Goal: Transaction & Acquisition: Purchase product/service

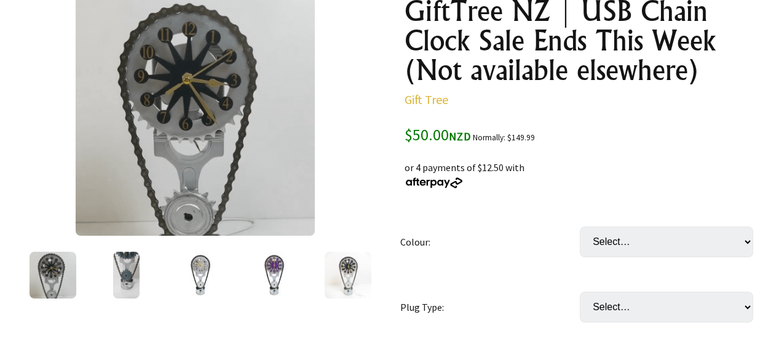
scroll to position [184, 0]
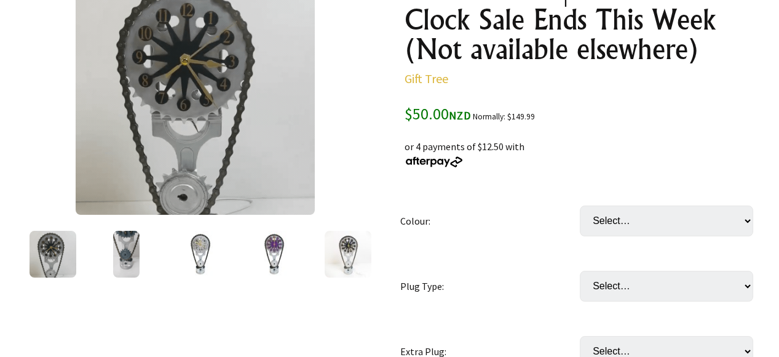
click at [270, 258] on img at bounding box center [274, 254] width 47 height 47
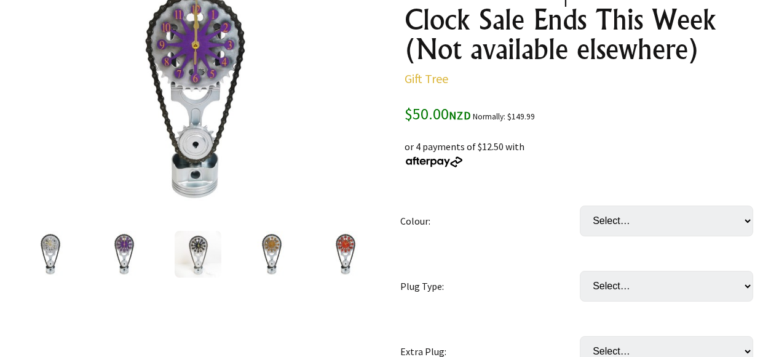
click at [273, 253] on img at bounding box center [271, 254] width 47 height 47
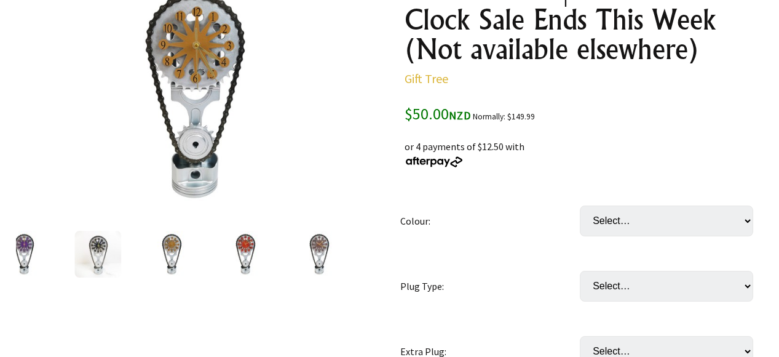
click at [243, 255] on img at bounding box center [245, 254] width 47 height 47
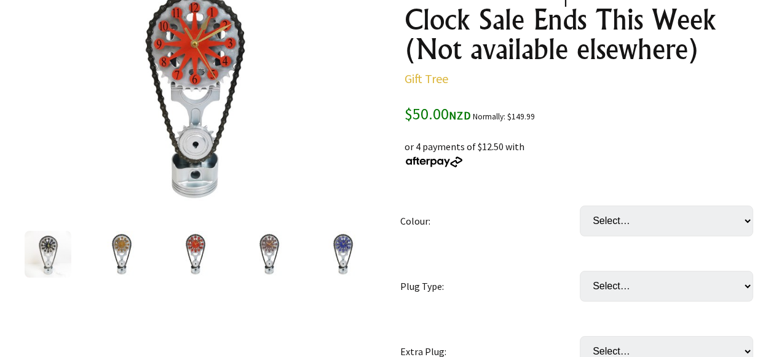
click at [264, 254] on img at bounding box center [269, 254] width 47 height 47
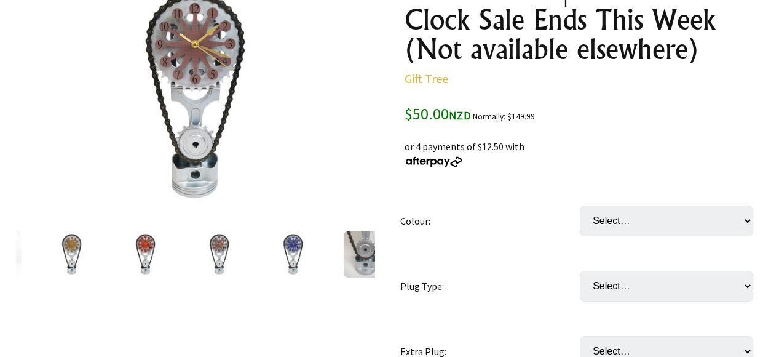
click at [290, 259] on img at bounding box center [292, 254] width 47 height 47
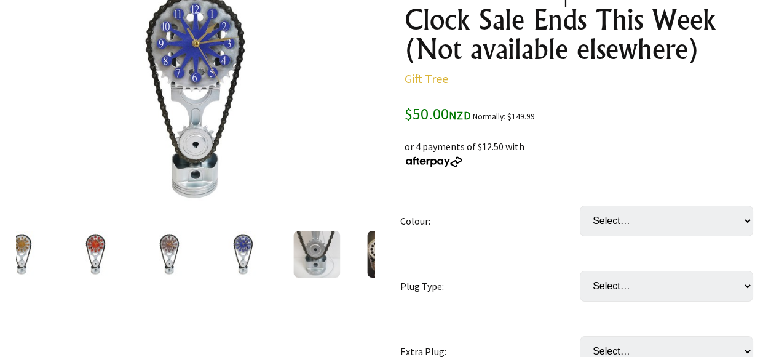
click at [306, 258] on img at bounding box center [316, 254] width 47 height 47
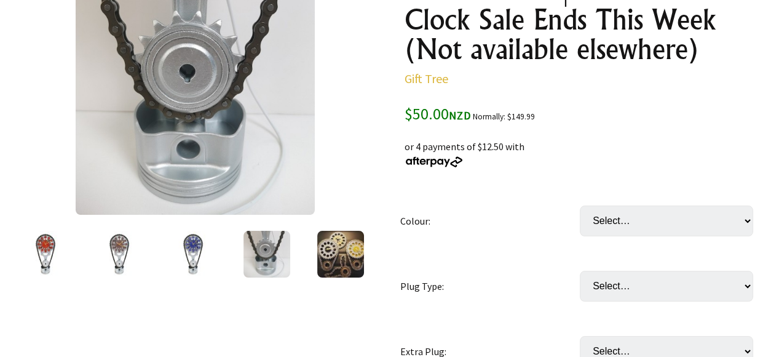
click at [342, 262] on img at bounding box center [340, 254] width 47 height 47
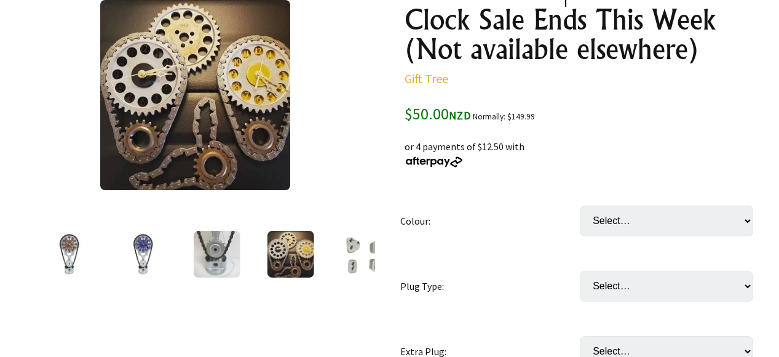
click at [343, 262] on img at bounding box center [364, 254] width 46 height 47
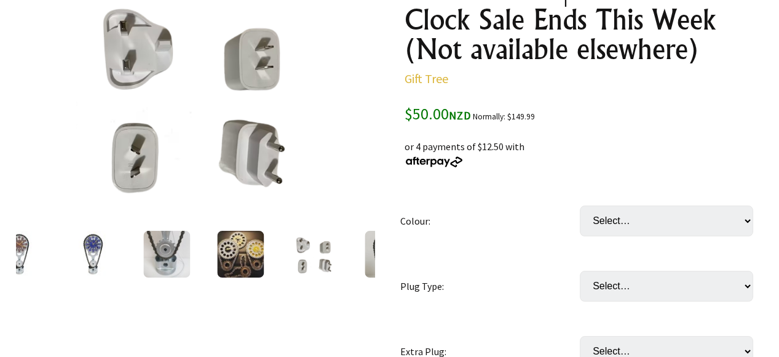
click at [366, 263] on img at bounding box center [388, 254] width 47 height 47
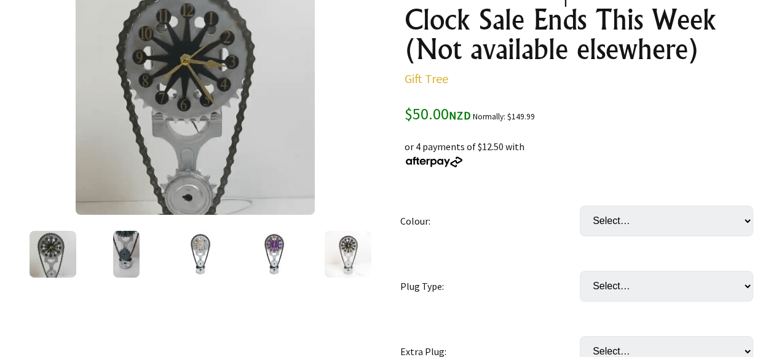
click at [267, 164] on img at bounding box center [195, 94] width 239 height 239
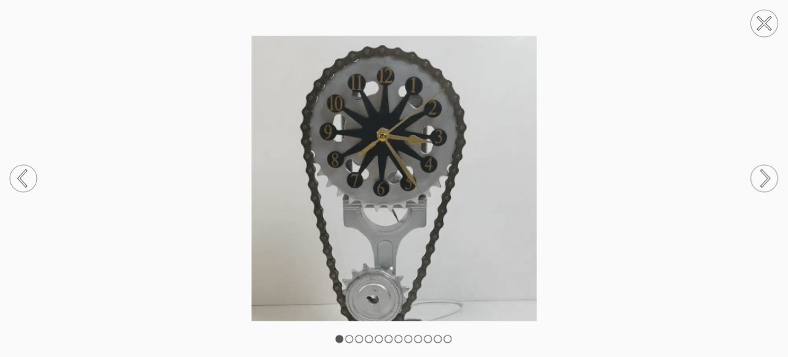
click at [771, 179] on circle at bounding box center [764, 178] width 27 height 27
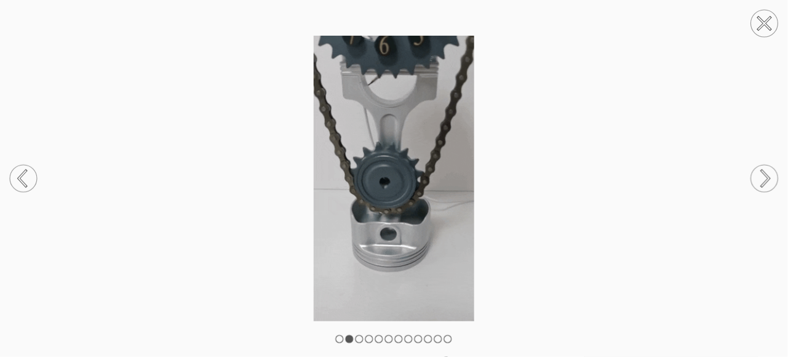
click at [771, 179] on circle at bounding box center [764, 178] width 27 height 27
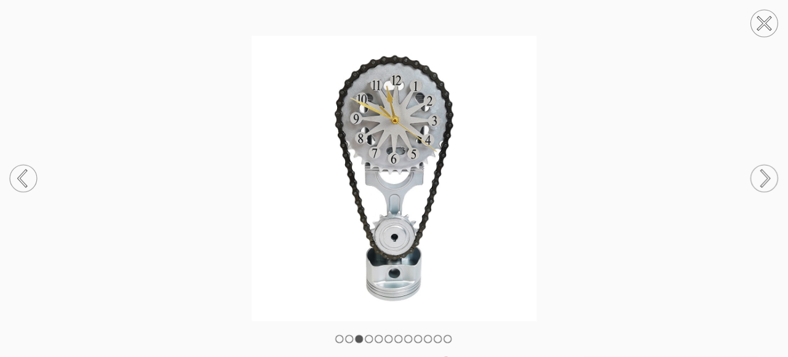
click at [19, 181] on icon at bounding box center [22, 178] width 7 height 15
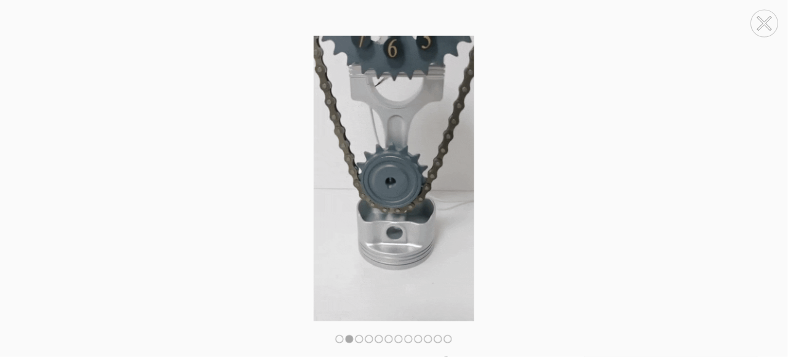
click at [761, 189] on circle at bounding box center [764, 178] width 27 height 27
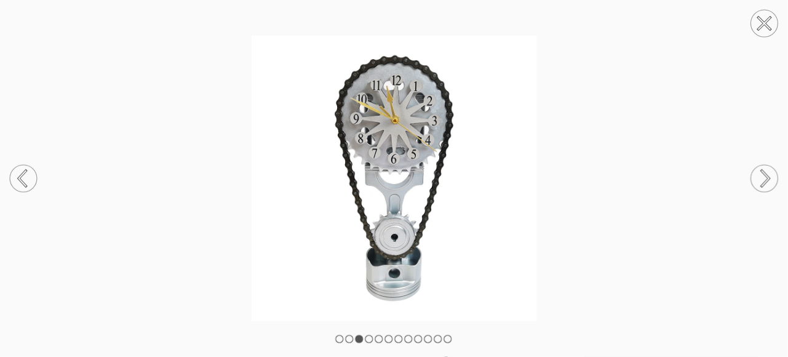
click at [761, 188] on circle at bounding box center [764, 178] width 27 height 27
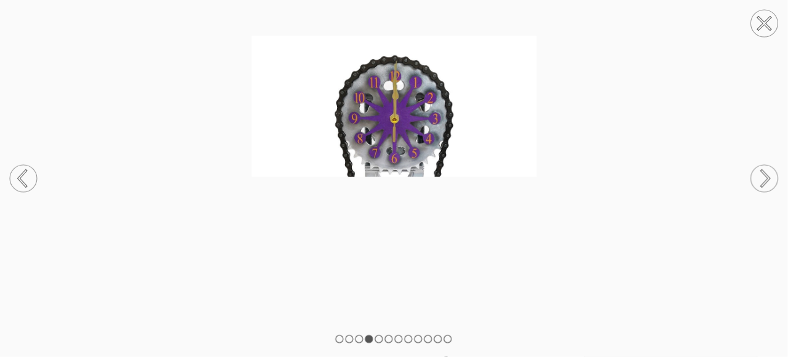
click at [761, 188] on circle at bounding box center [764, 178] width 27 height 27
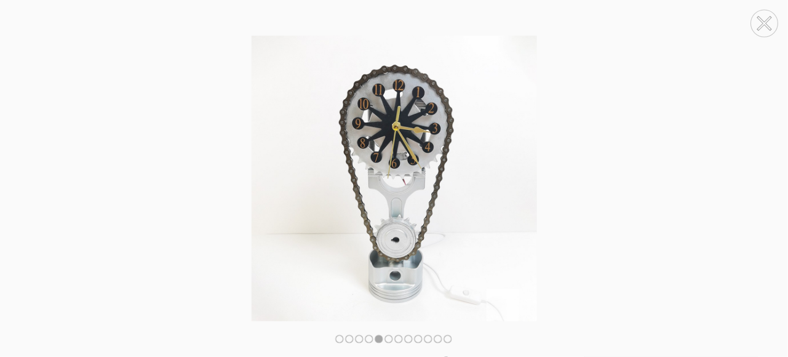
click at [761, 188] on circle at bounding box center [764, 178] width 27 height 27
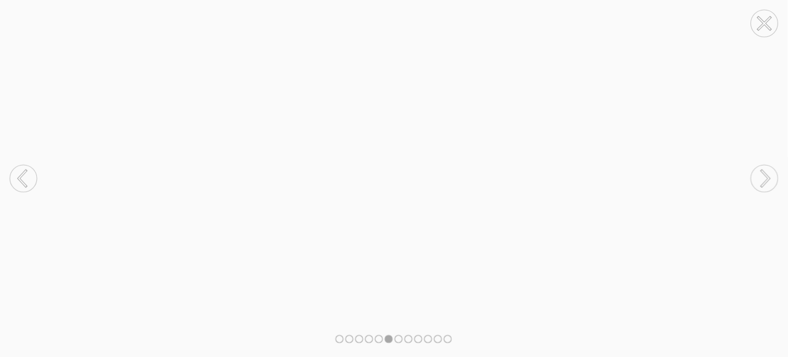
click at [761, 188] on circle at bounding box center [764, 178] width 27 height 27
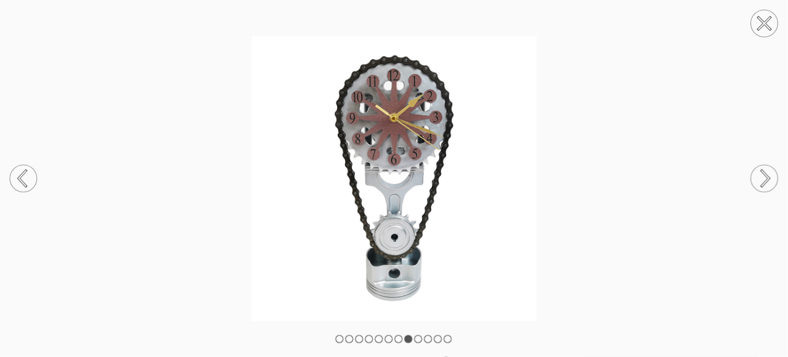
click at [761, 188] on circle at bounding box center [764, 178] width 27 height 27
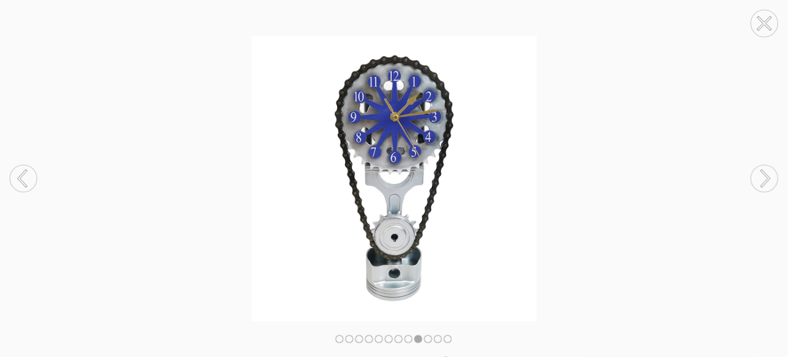
click at [761, 188] on circle at bounding box center [764, 178] width 27 height 27
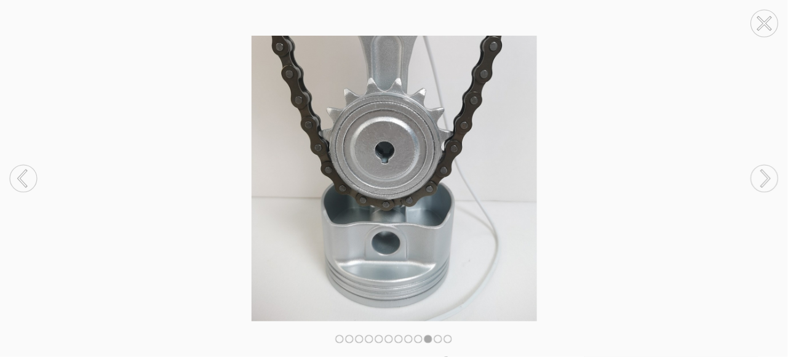
click at [761, 188] on circle at bounding box center [764, 178] width 27 height 27
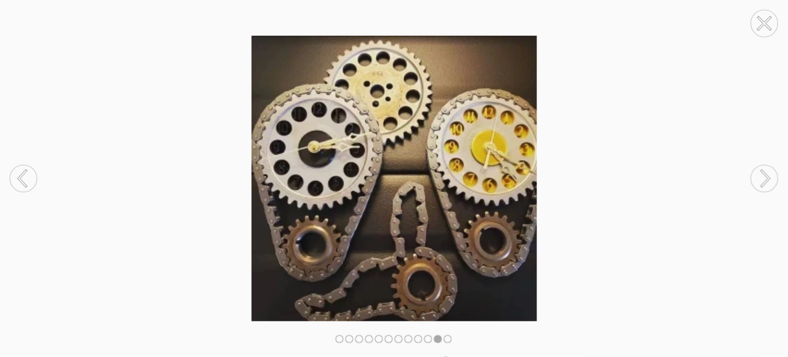
click at [761, 188] on circle at bounding box center [764, 178] width 27 height 27
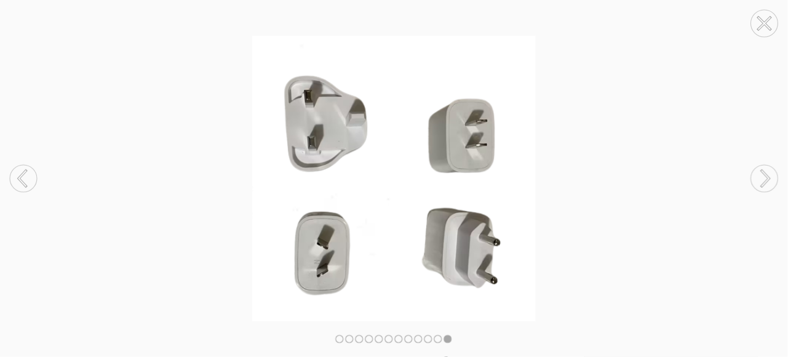
click at [761, 188] on circle at bounding box center [764, 178] width 27 height 27
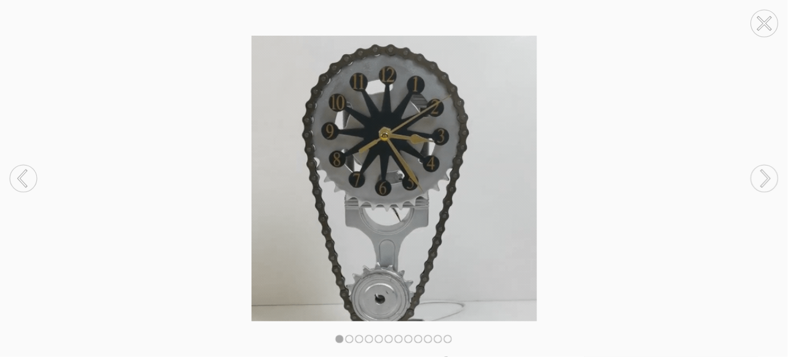
click at [761, 188] on circle at bounding box center [764, 178] width 27 height 27
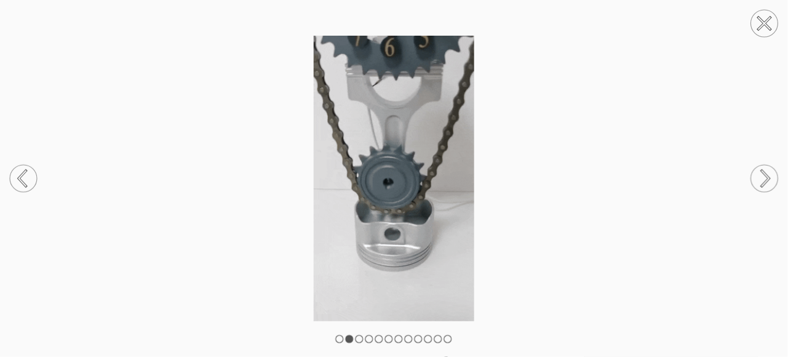
click at [770, 31] on circle at bounding box center [764, 23] width 27 height 27
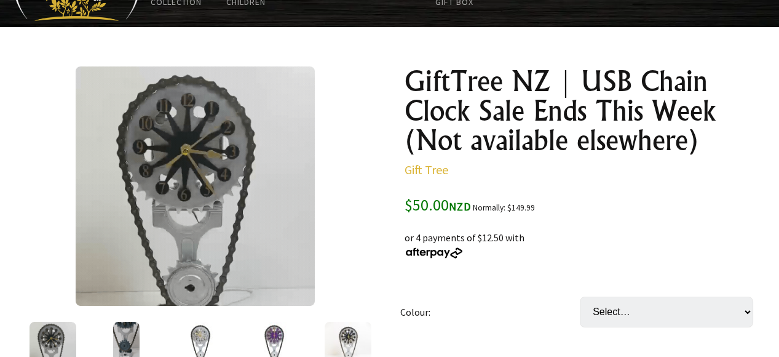
scroll to position [0, 0]
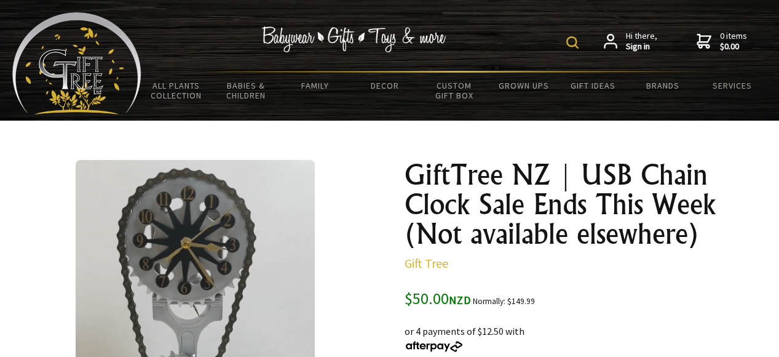
click at [576, 39] on img at bounding box center [572, 42] width 12 height 12
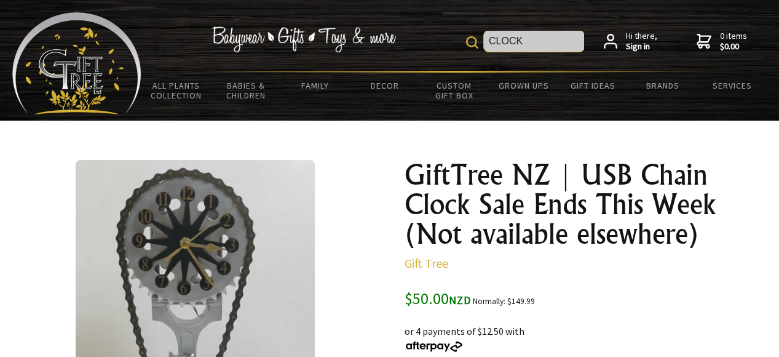
type input "CLOCK"
click at [473, 44] on img at bounding box center [472, 42] width 12 height 12
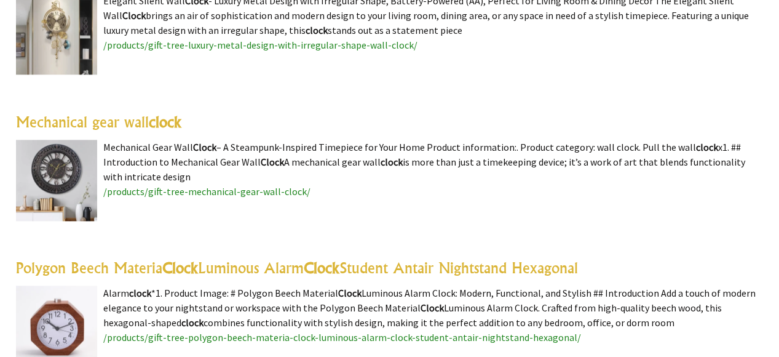
scroll to position [3074, 0]
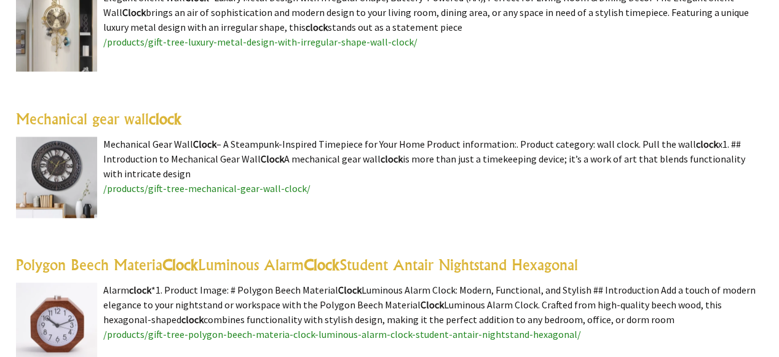
click at [49, 167] on img at bounding box center [56, 176] width 81 height 81
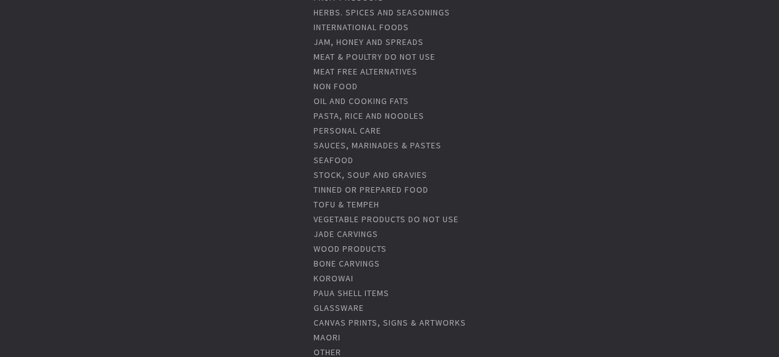
scroll to position [1258, 0]
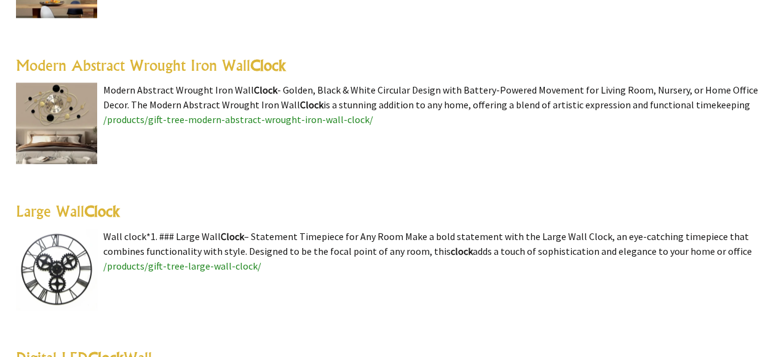
scroll to position [3627, 0]
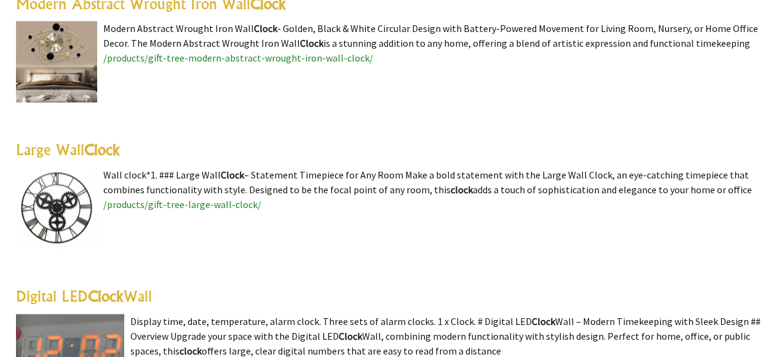
click at [38, 205] on img at bounding box center [56, 207] width 81 height 81
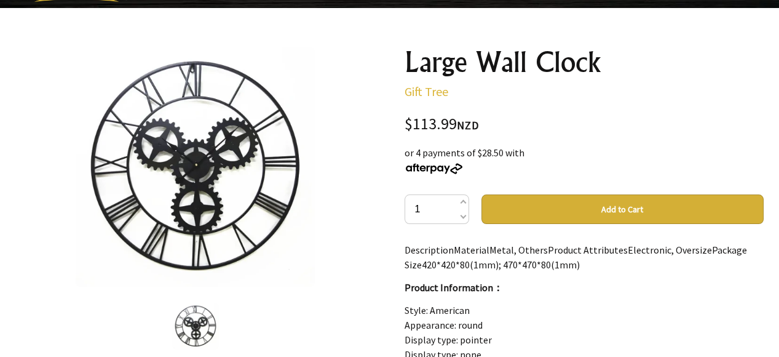
scroll to position [123, 0]
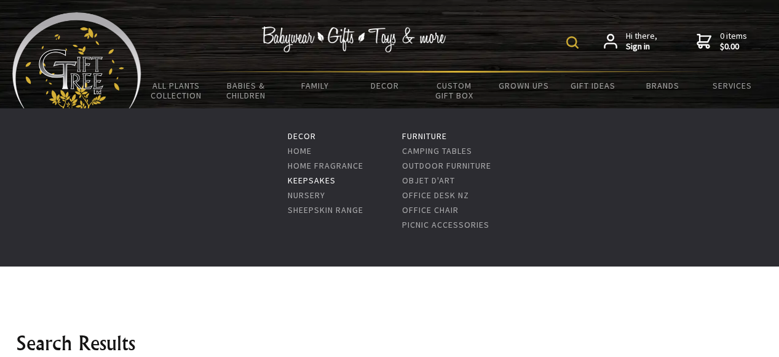
click at [294, 181] on link "Keepsakes" at bounding box center [312, 180] width 48 height 11
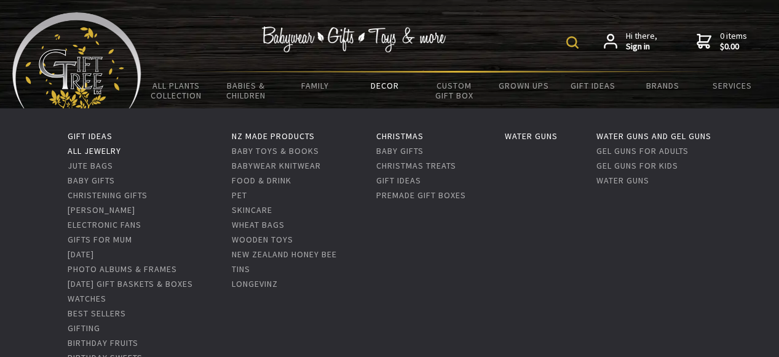
click at [73, 151] on link "All Jewelry" at bounding box center [94, 150] width 53 height 11
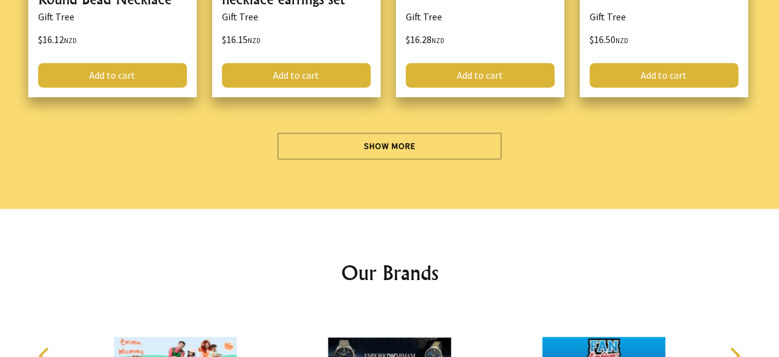
scroll to position [3873, 0]
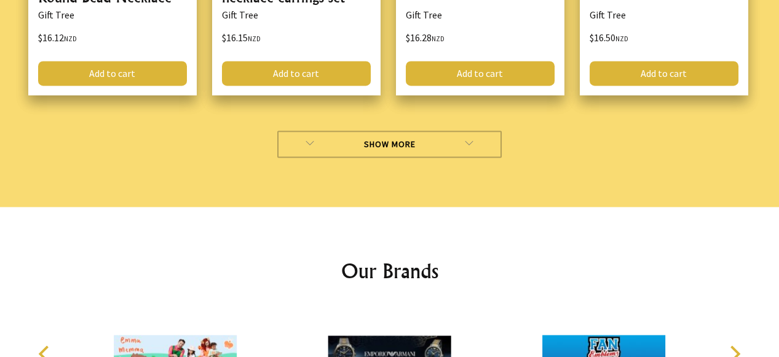
click at [426, 130] on link "Show More" at bounding box center [389, 143] width 224 height 27
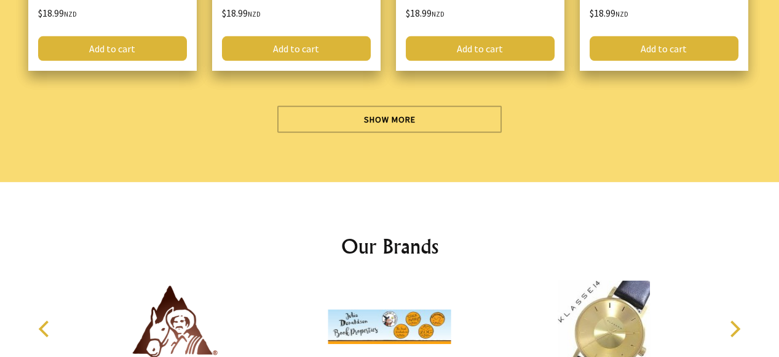
scroll to position [7439, 0]
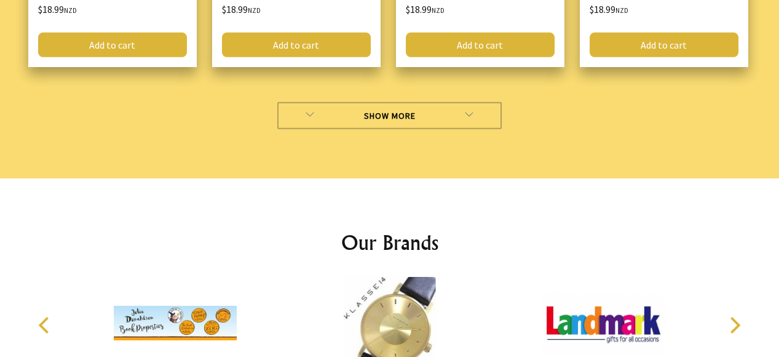
click at [404, 102] on link "Show More" at bounding box center [389, 115] width 224 height 27
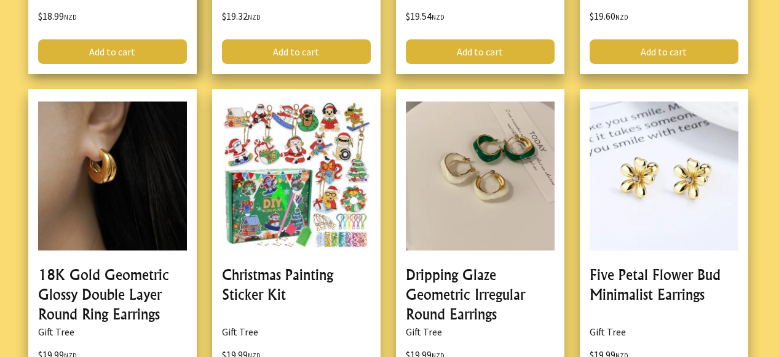
scroll to position [7807, 0]
